Goal: Information Seeking & Learning: Learn about a topic

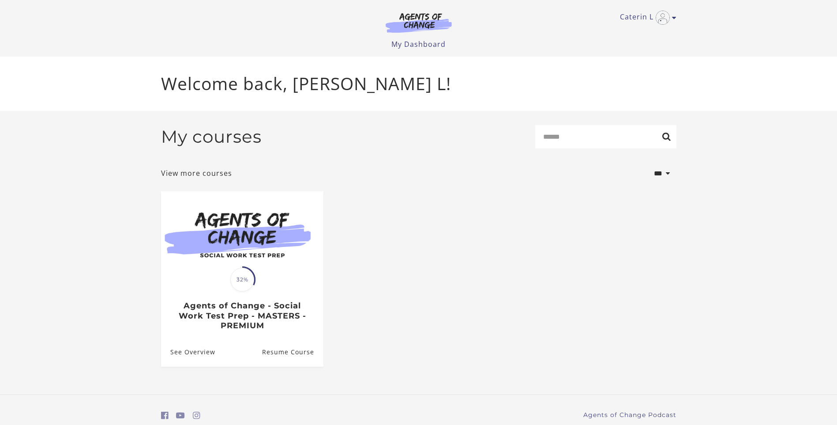
click at [218, 260] on img at bounding box center [242, 234] width 162 height 87
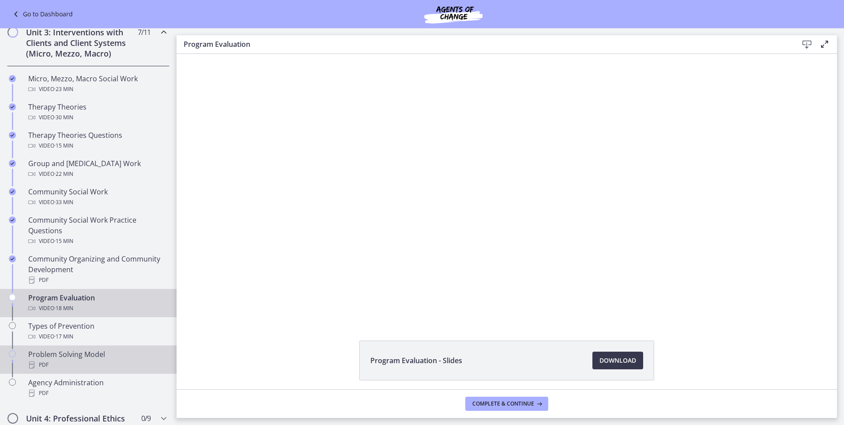
scroll to position [397, 0]
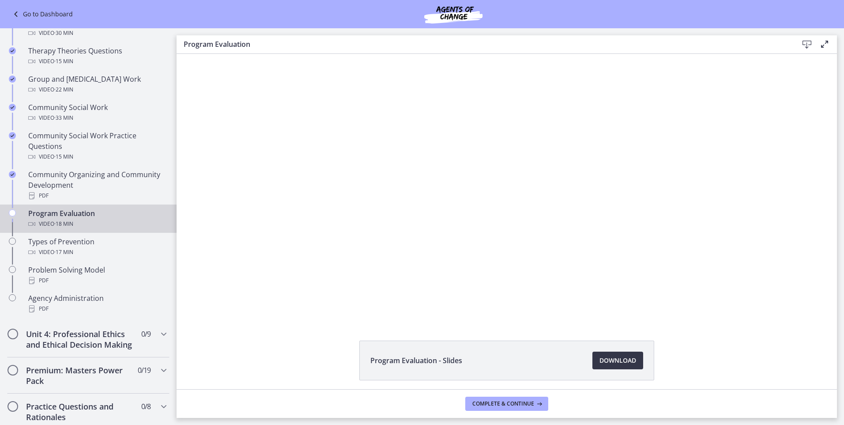
click at [605, 361] on span "Download Opens in a new window" at bounding box center [617, 360] width 37 height 11
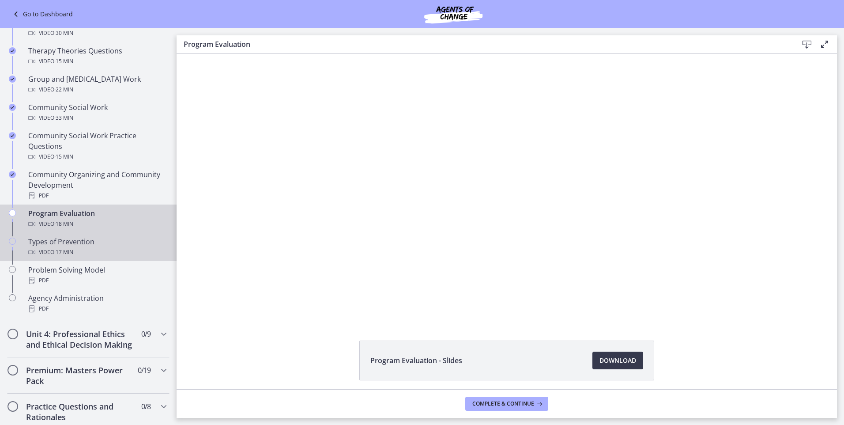
click at [93, 255] on div "Video · 17 min" at bounding box center [97, 252] width 138 height 11
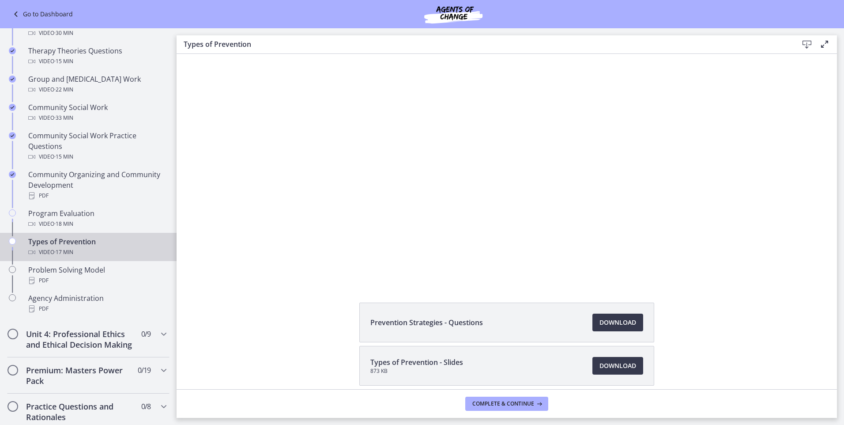
scroll to position [77, 0]
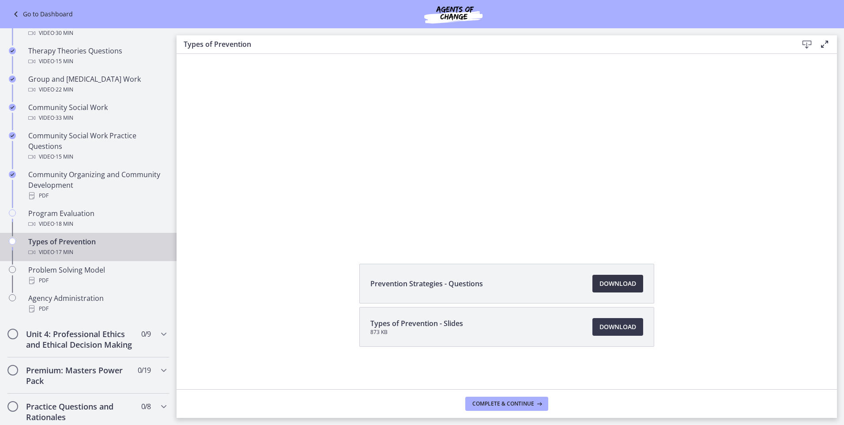
click at [613, 290] on link "Download Opens in a new window" at bounding box center [617, 284] width 51 height 18
click at [613, 323] on span "Download Opens in a new window" at bounding box center [617, 326] width 37 height 11
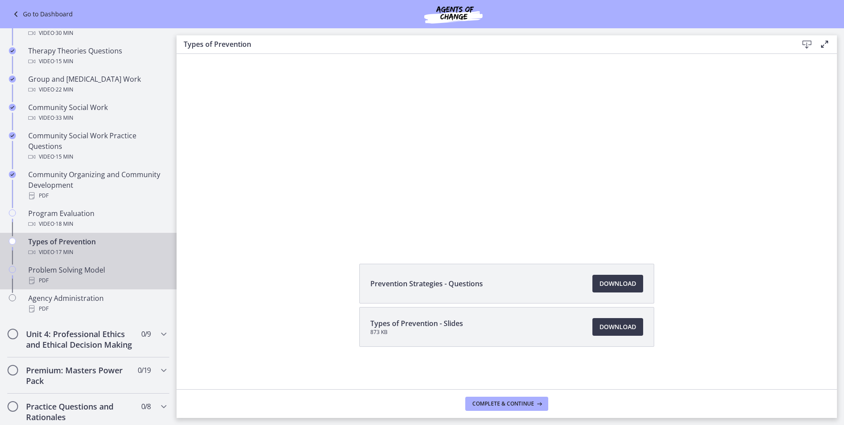
click at [74, 268] on div "Problem Solving Model PDF" at bounding box center [97, 274] width 138 height 21
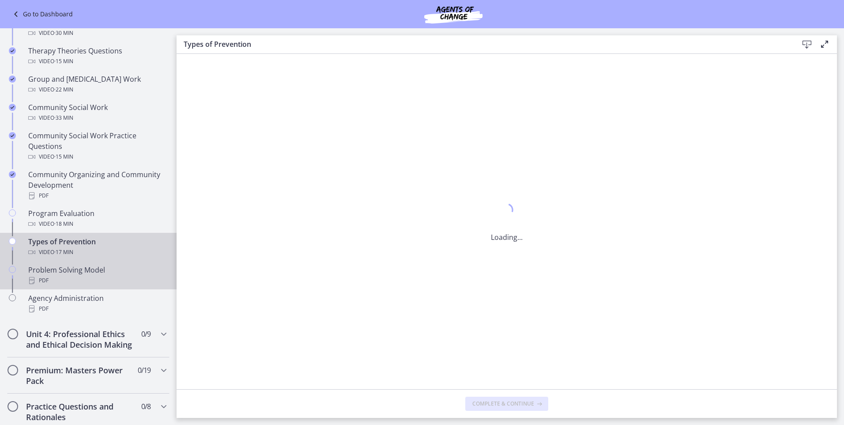
scroll to position [0, 0]
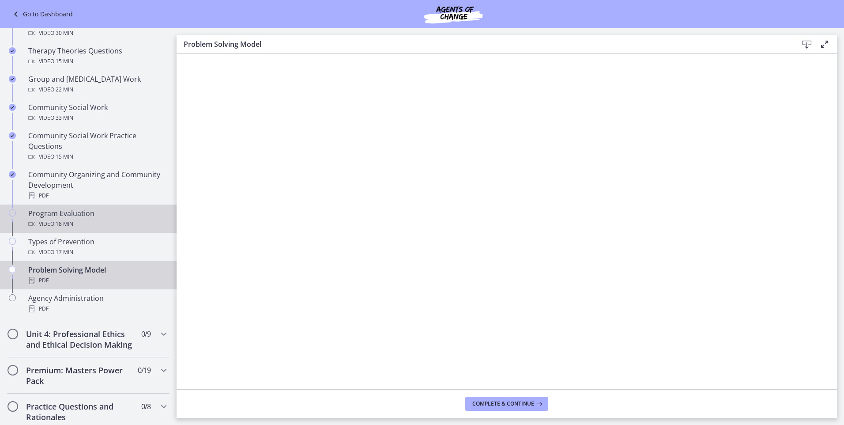
click at [79, 215] on div "Program Evaluation Video · 18 min" at bounding box center [97, 218] width 138 height 21
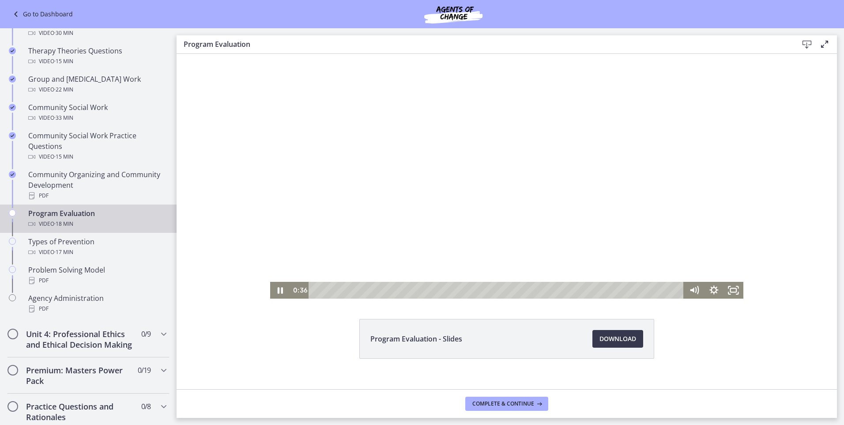
scroll to position [34, 0]
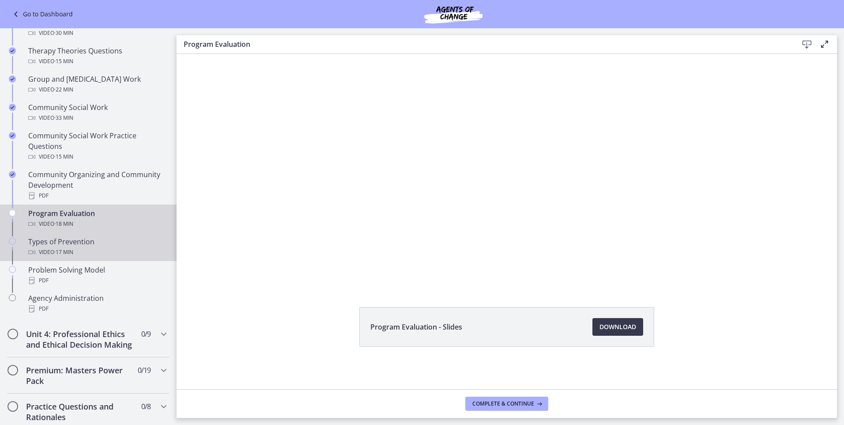
click at [91, 249] on div "Video · 17 min" at bounding box center [97, 252] width 138 height 11
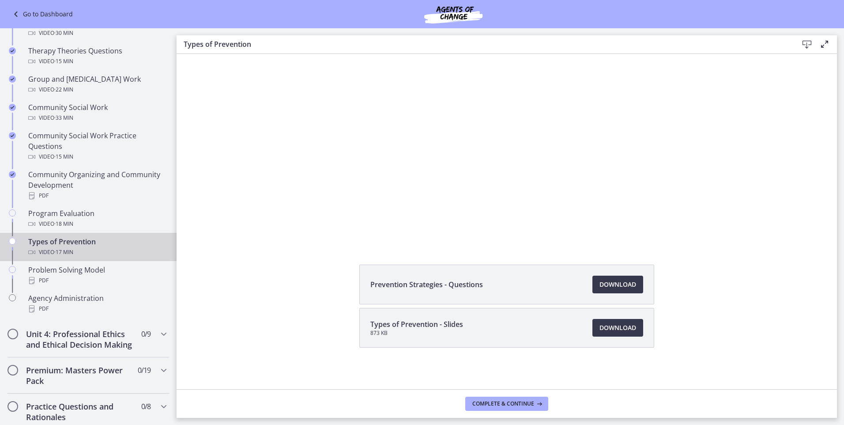
scroll to position [77, 0]
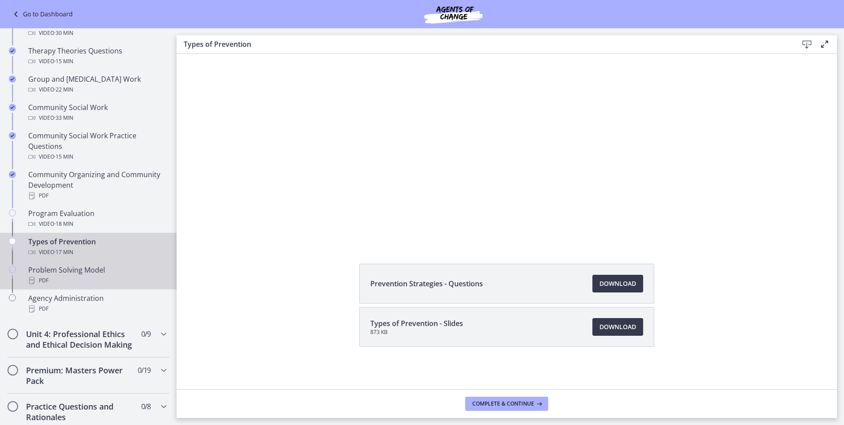
click at [87, 279] on div "PDF" at bounding box center [97, 280] width 138 height 11
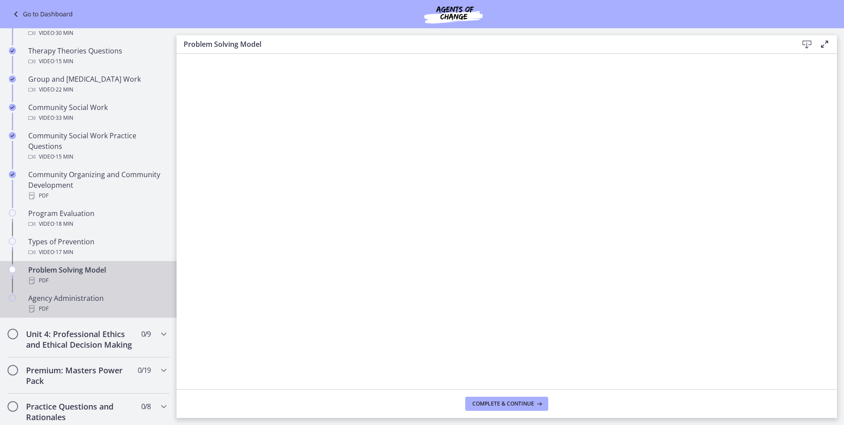
drag, startPoint x: 78, startPoint y: 311, endPoint x: 73, endPoint y: 311, distance: 4.9
click at [77, 312] on div "PDF" at bounding box center [97, 308] width 138 height 11
click at [49, 271] on div "Problem Solving Model PDF" at bounding box center [97, 274] width 138 height 21
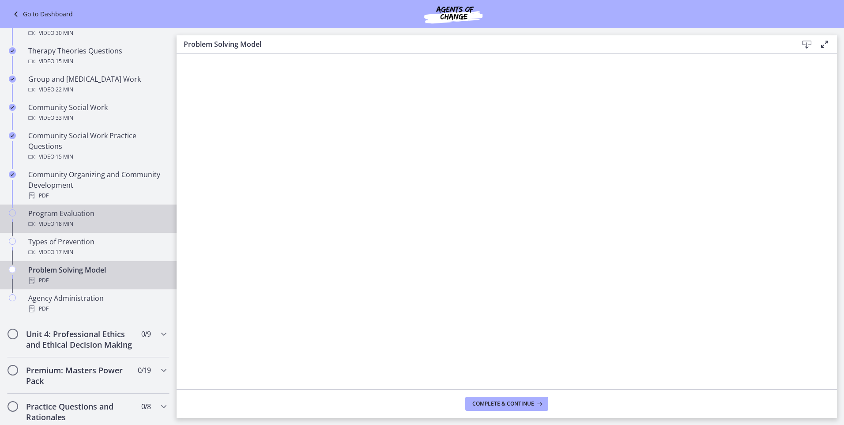
click at [93, 220] on div "Video · 18 min" at bounding box center [97, 223] width 138 height 11
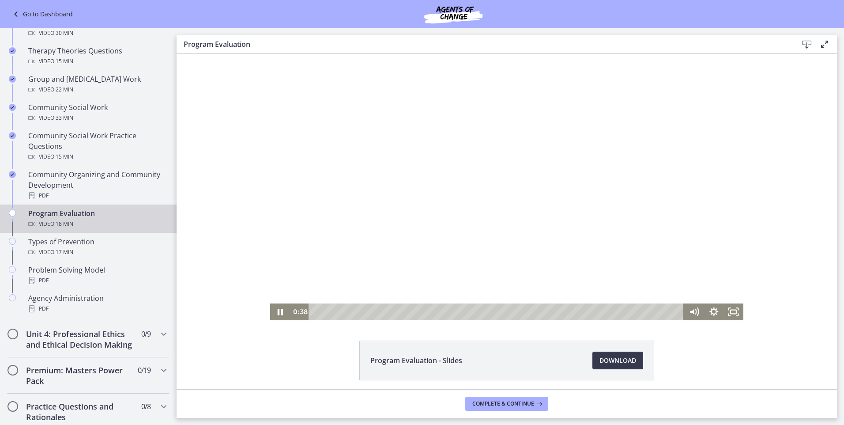
click at [494, 156] on div at bounding box center [506, 187] width 473 height 266
